Goal: Transaction & Acquisition: Purchase product/service

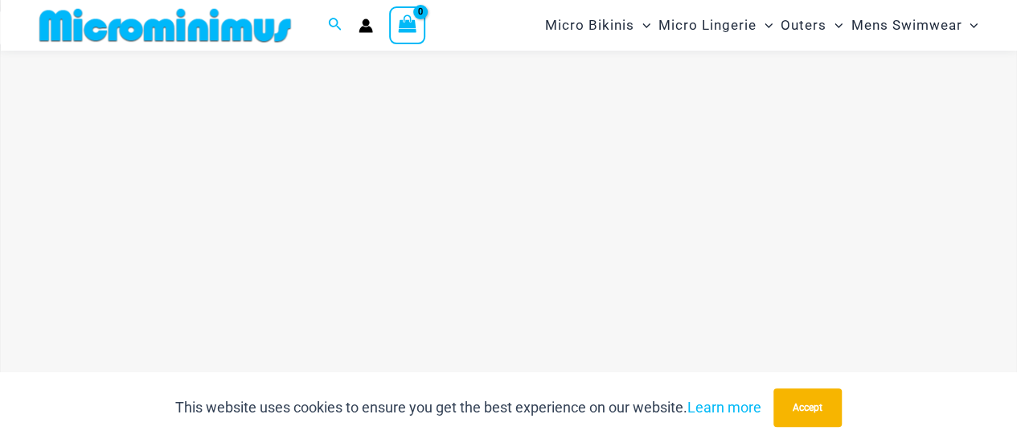
scroll to position [549, 0]
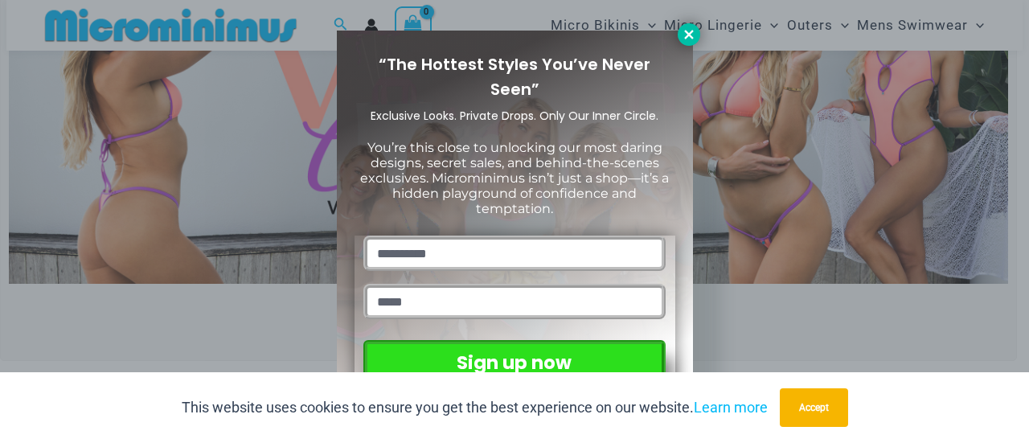
click at [688, 28] on icon at bounding box center [689, 34] width 14 height 14
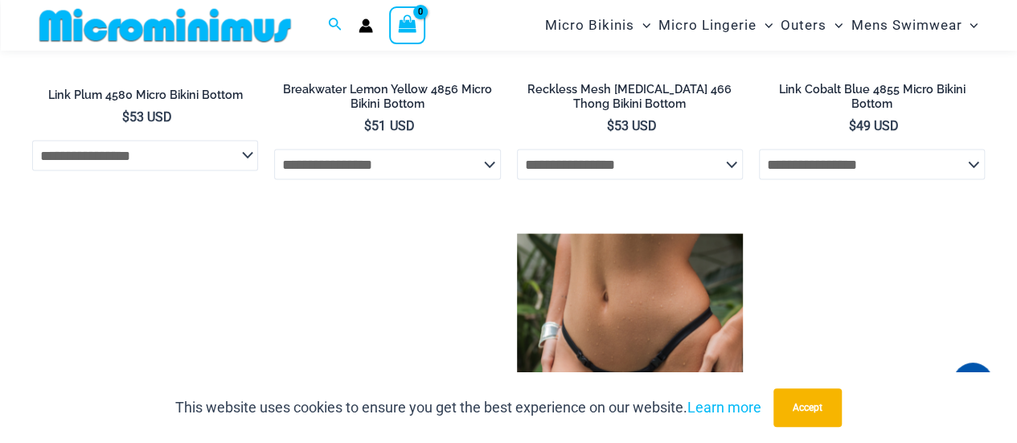
scroll to position [4650, 0]
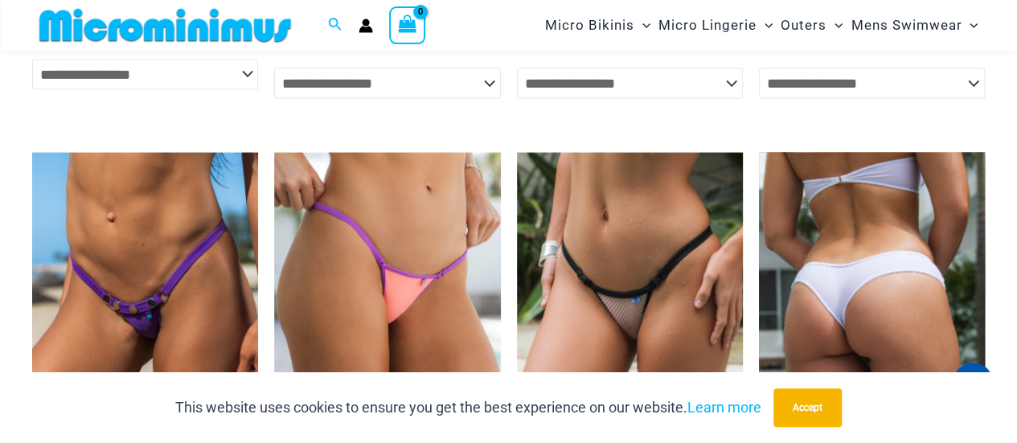
click at [871, 223] on img at bounding box center [872, 322] width 226 height 339
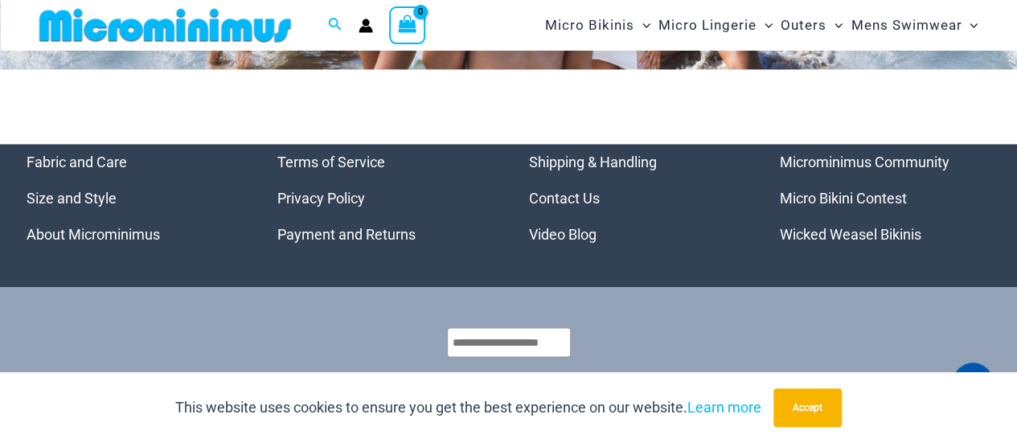
scroll to position [7414, 0]
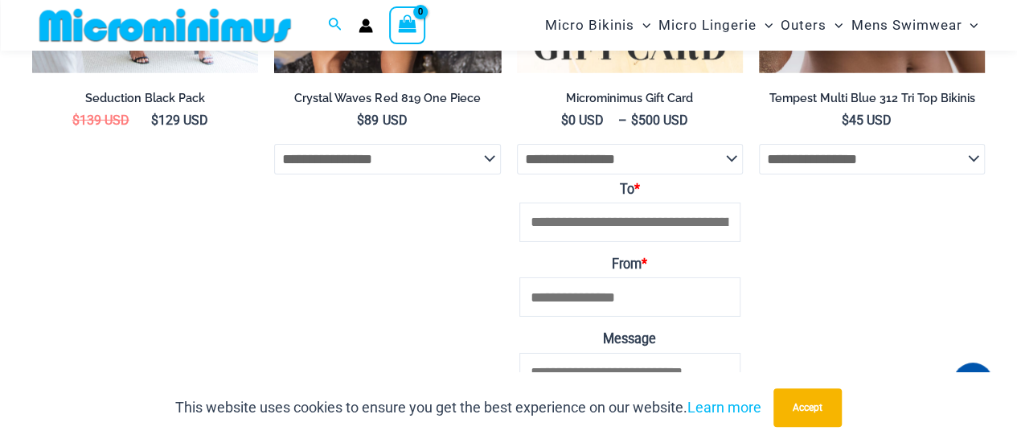
scroll to position [2720, 0]
